Goal: Find specific page/section: Locate a particular part of the current website

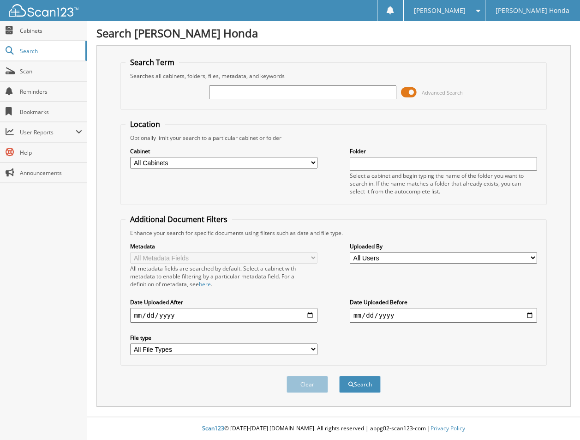
click at [401, 98] on span at bounding box center [409, 92] width 16 height 14
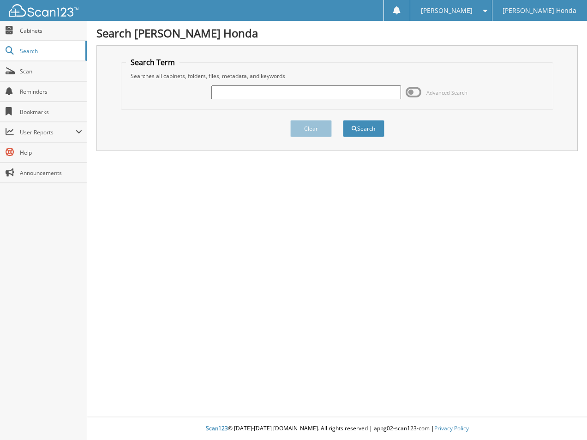
click at [311, 110] on fieldset "Search Term Searches all cabinets, folders, files, metadata, and keywords Advan…" at bounding box center [337, 83] width 432 height 53
click at [311, 99] on input "text" at bounding box center [306, 92] width 190 height 14
type input "6083487"
click at [343, 120] on button "Search" at bounding box center [364, 128] width 42 height 17
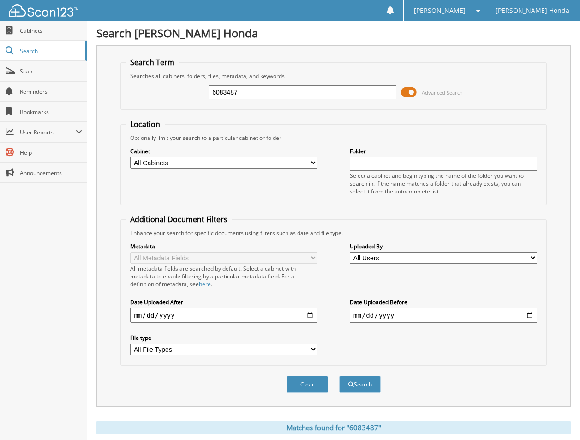
click at [403, 94] on span at bounding box center [409, 92] width 16 height 14
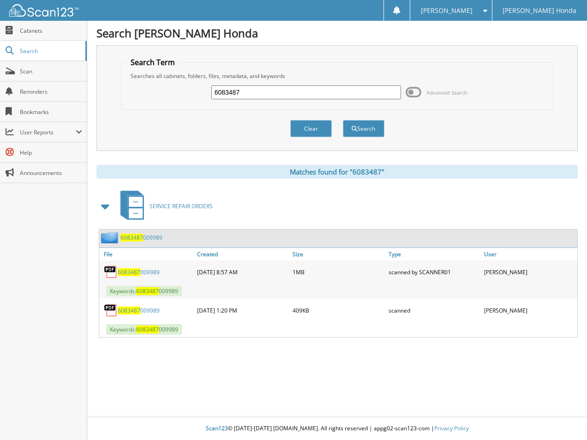
click at [154, 276] on link "6083487 009989" at bounding box center [139, 272] width 42 height 8
